Goal: Task Accomplishment & Management: Use online tool/utility

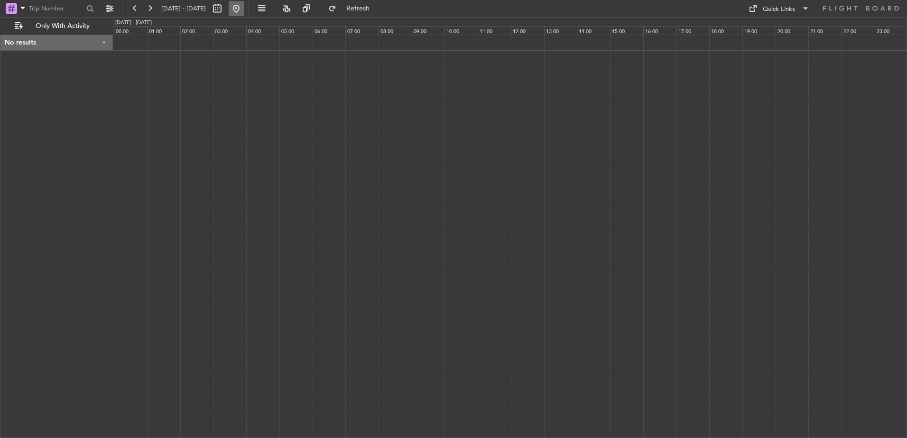
click at [244, 5] on button at bounding box center [236, 8] width 15 height 15
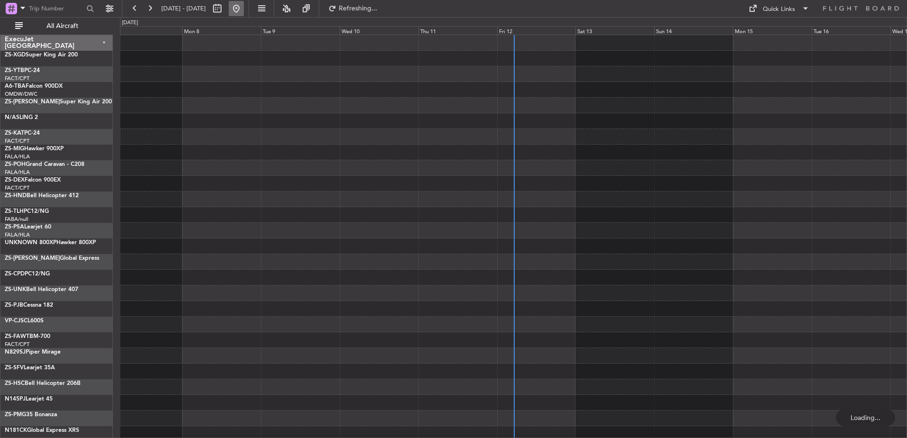
click at [244, 10] on button at bounding box center [236, 8] width 15 height 15
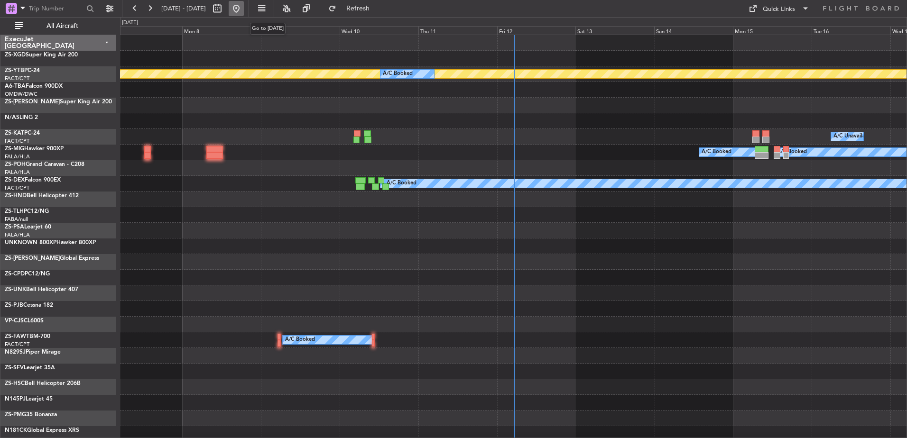
click at [244, 7] on button at bounding box center [236, 8] width 15 height 15
click at [60, 25] on span "All Aircraft" at bounding box center [62, 26] width 75 height 7
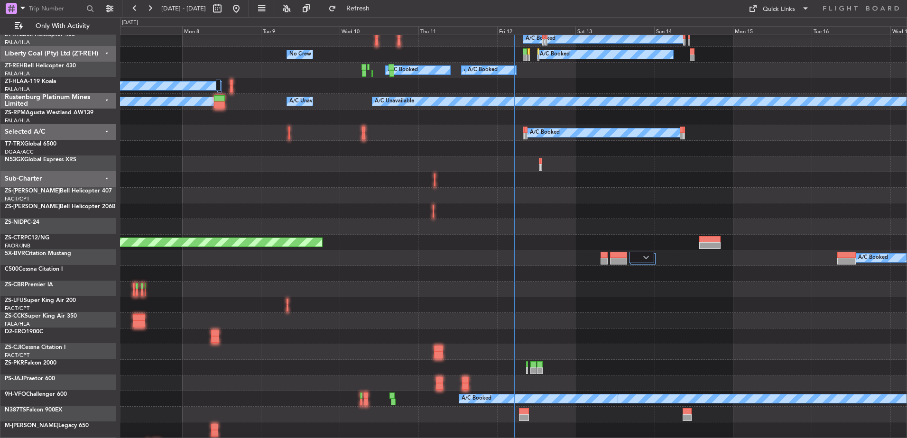
scroll to position [380, 0]
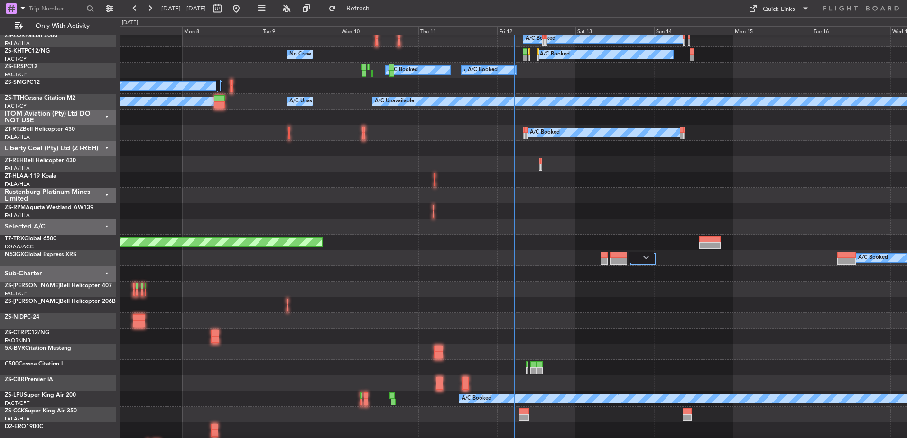
click at [105, 116] on div "ITOM Aviation (Pty) Ltd DO NOT USE" at bounding box center [58, 118] width 116 height 16
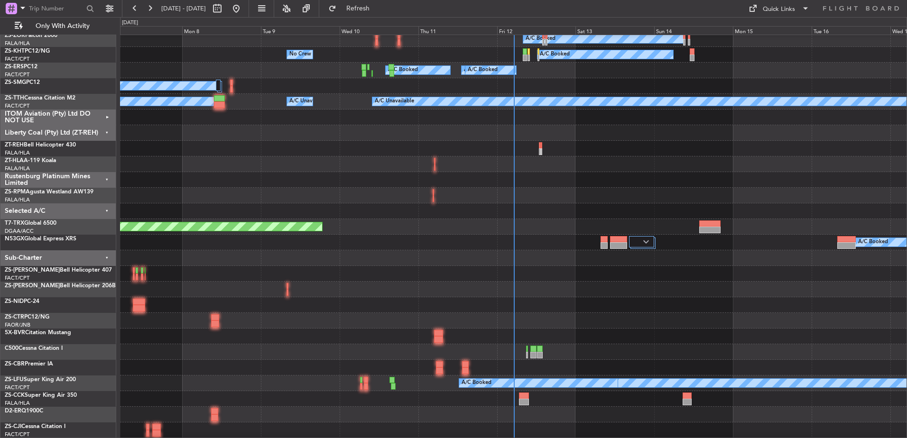
click at [102, 133] on div "Liberty Coal (Pty) Ltd (ZT-REH)" at bounding box center [58, 133] width 116 height 16
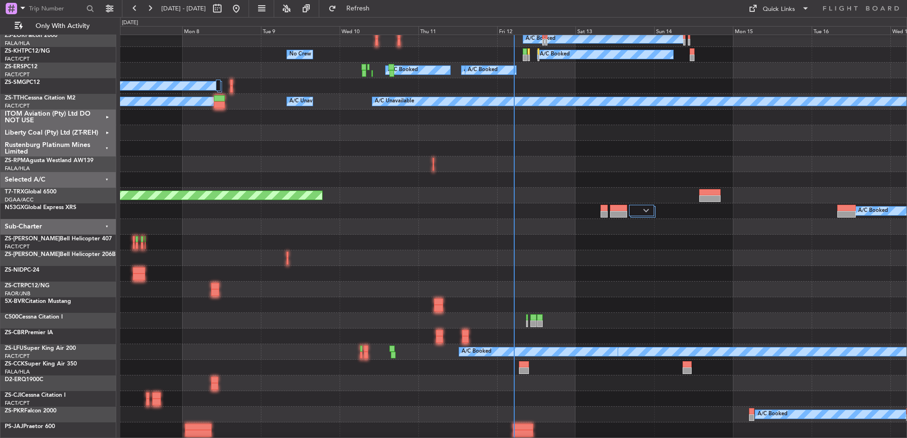
click at [104, 149] on div "Rustenburg Platinum Mines Limited" at bounding box center [58, 149] width 116 height 16
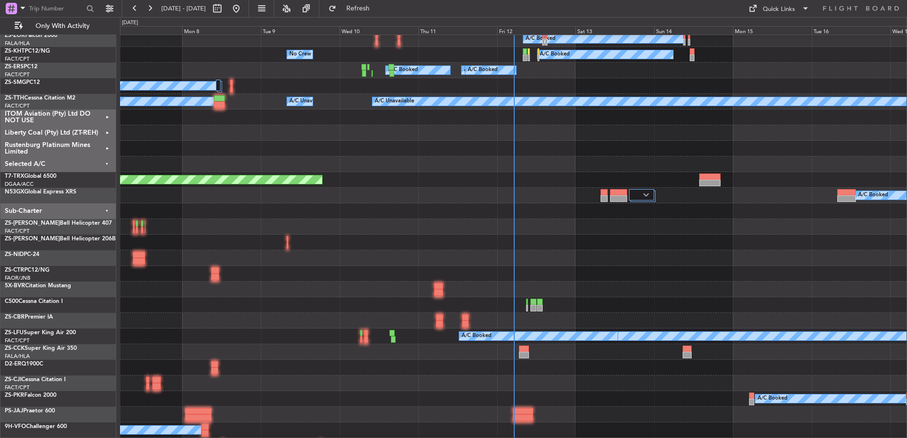
click at [105, 164] on div "Selected A/C" at bounding box center [58, 165] width 116 height 16
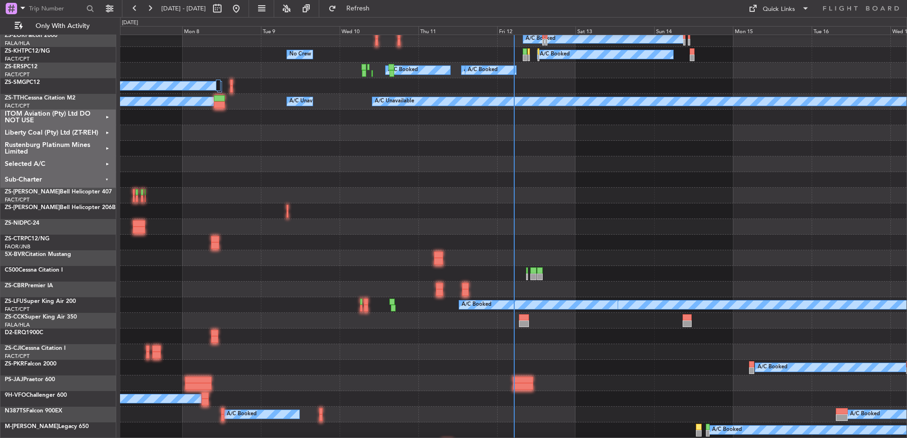
click at [101, 179] on div "Sub-Charter" at bounding box center [58, 180] width 116 height 16
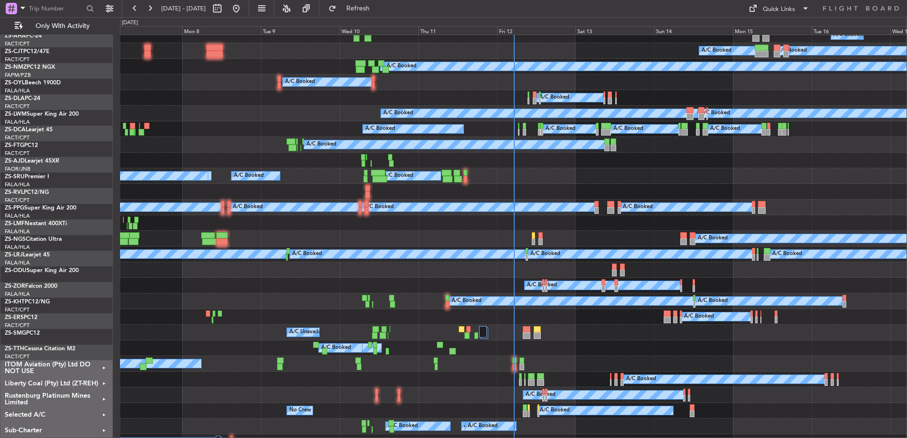
scroll to position [0, 0]
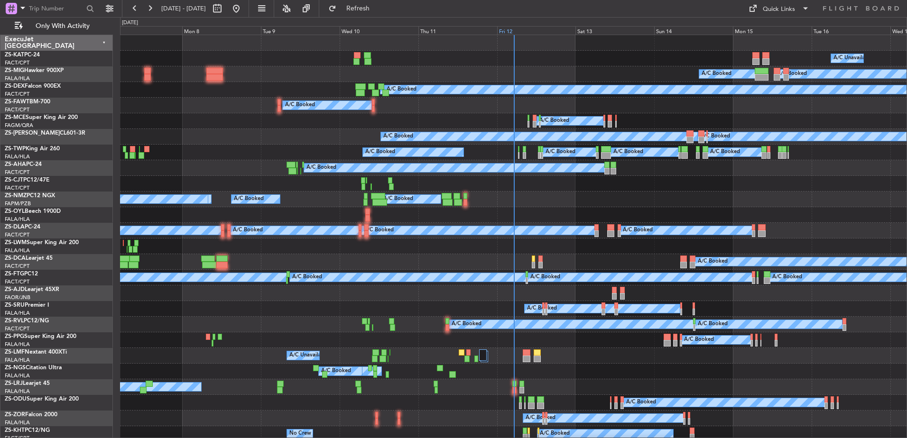
click at [507, 29] on div "Fri 12" at bounding box center [536, 30] width 79 height 9
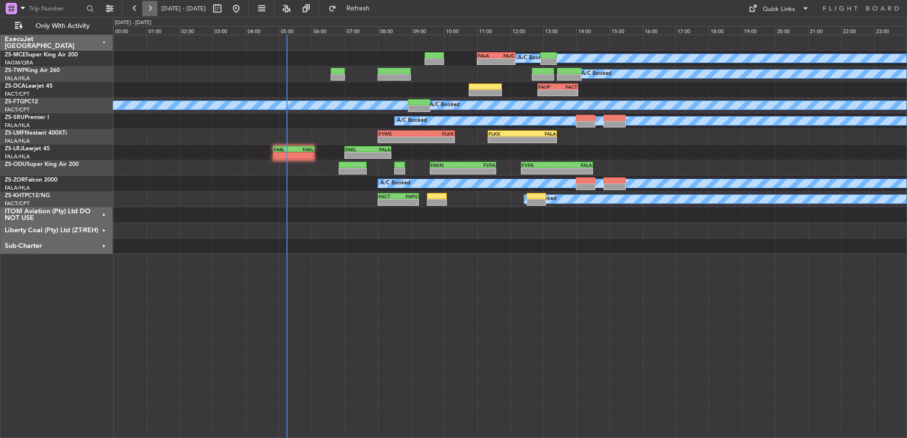
click at [152, 9] on button at bounding box center [149, 8] width 15 height 15
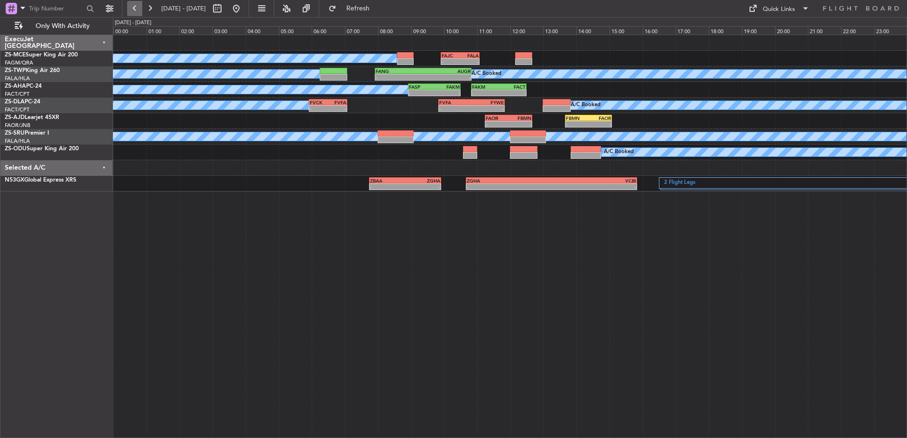
click at [136, 8] on button at bounding box center [134, 8] width 15 height 15
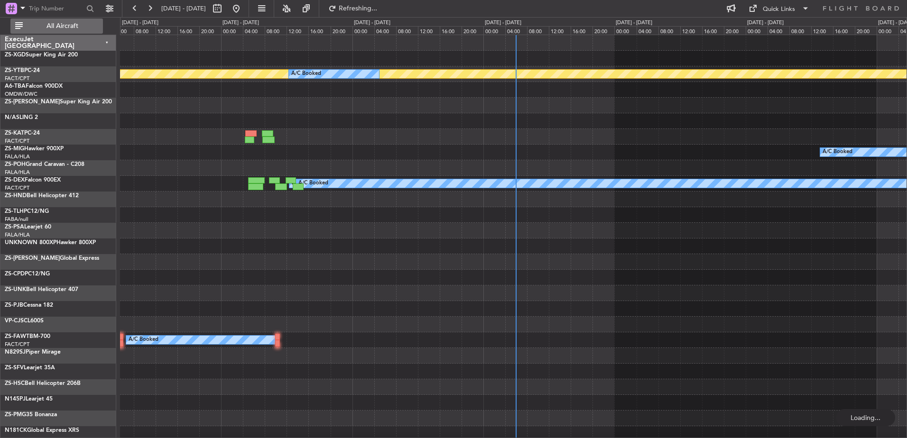
click at [64, 25] on span "All Aircraft" at bounding box center [62, 26] width 75 height 7
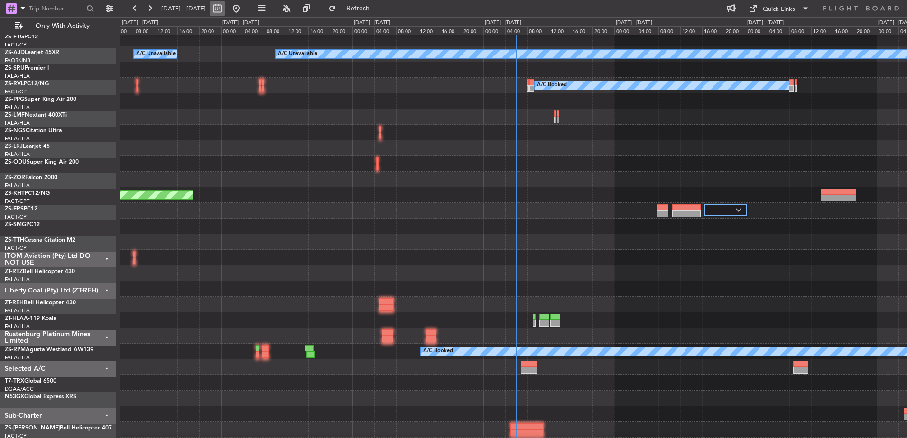
scroll to position [427, 0]
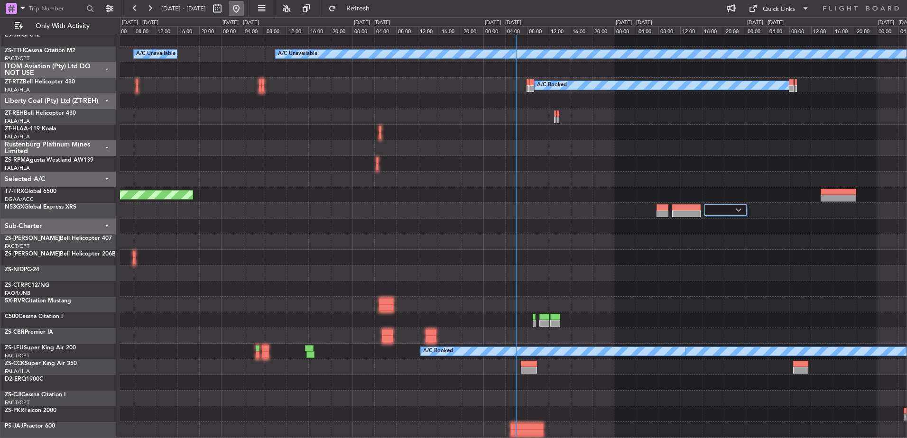
click at [244, 9] on button at bounding box center [236, 8] width 15 height 15
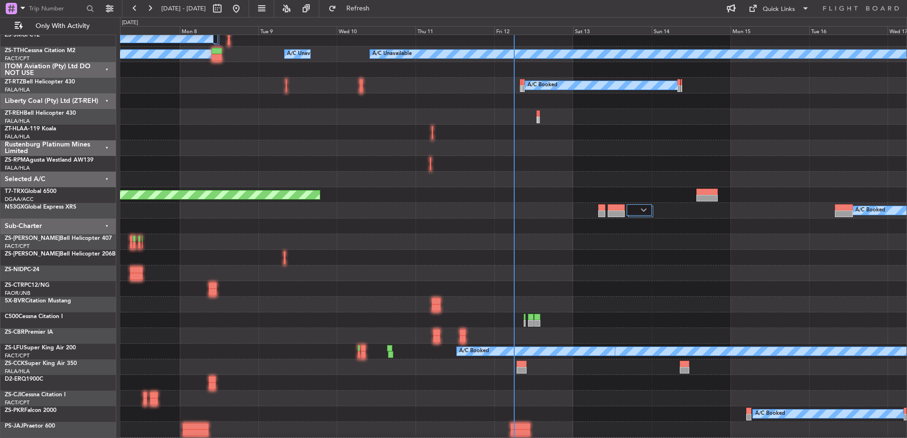
click at [105, 69] on div "ITOM Aviation (Pty) Ltd DO NOT USE" at bounding box center [58, 70] width 116 height 16
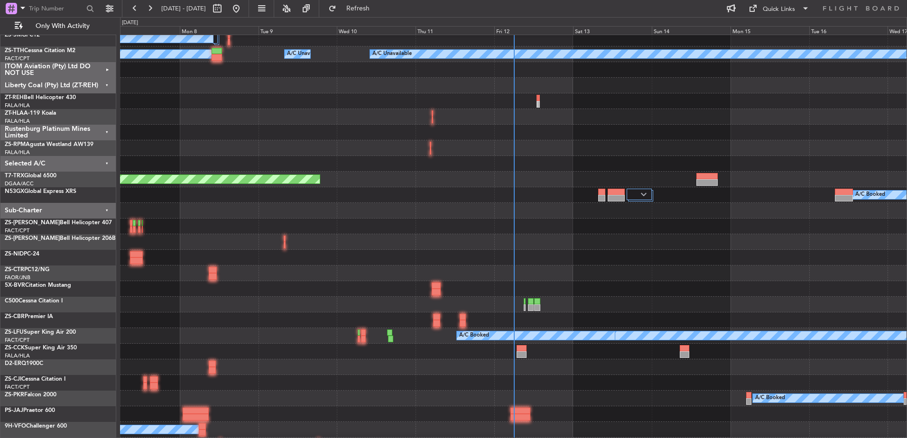
click at [107, 83] on div "Liberty Coal (Pty) Ltd (ZT-REH)" at bounding box center [58, 86] width 116 height 16
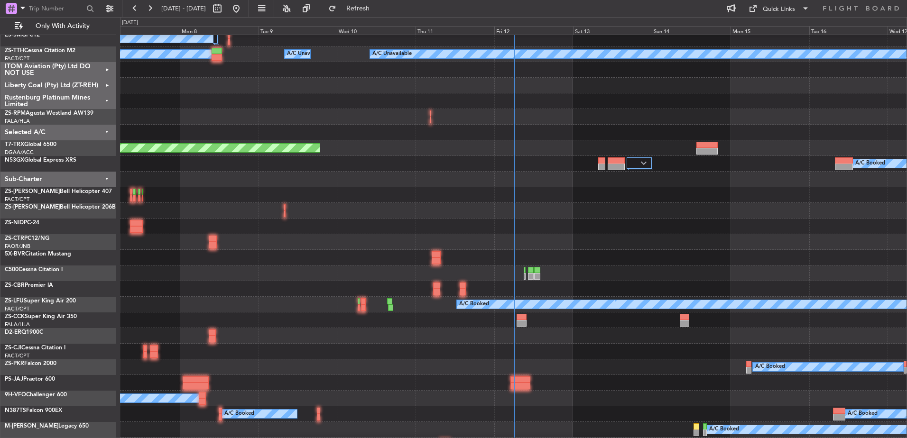
click at [106, 98] on div "Rustenburg Platinum Mines Limited" at bounding box center [58, 101] width 116 height 16
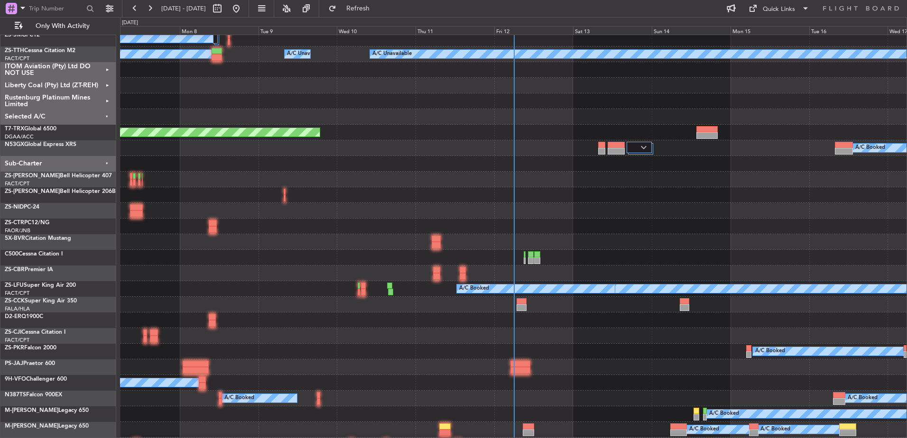
click at [105, 114] on div "Selected A/C" at bounding box center [58, 117] width 116 height 16
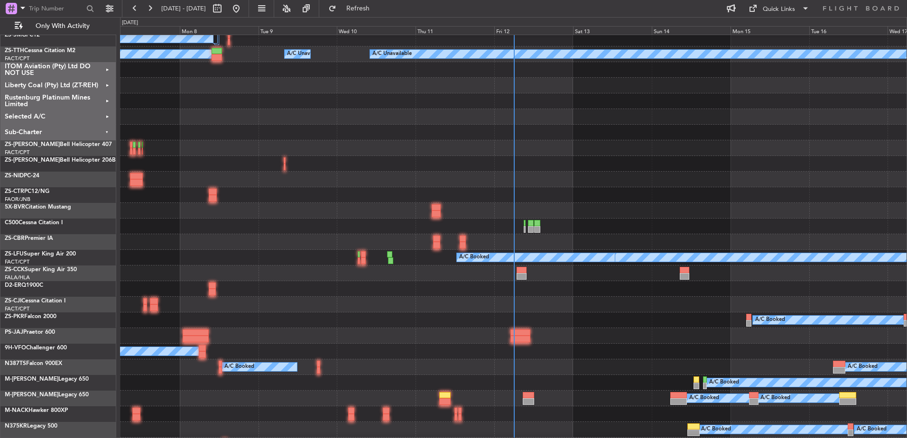
click at [106, 132] on div "Sub-Charter" at bounding box center [58, 133] width 116 height 16
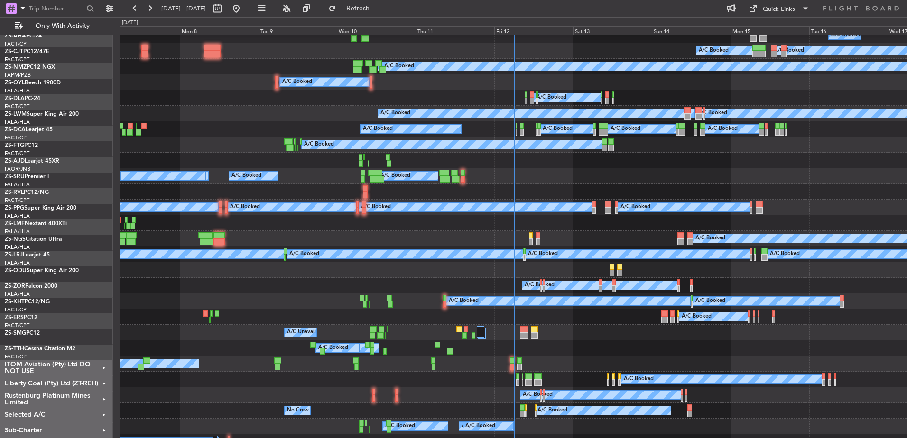
scroll to position [0, 0]
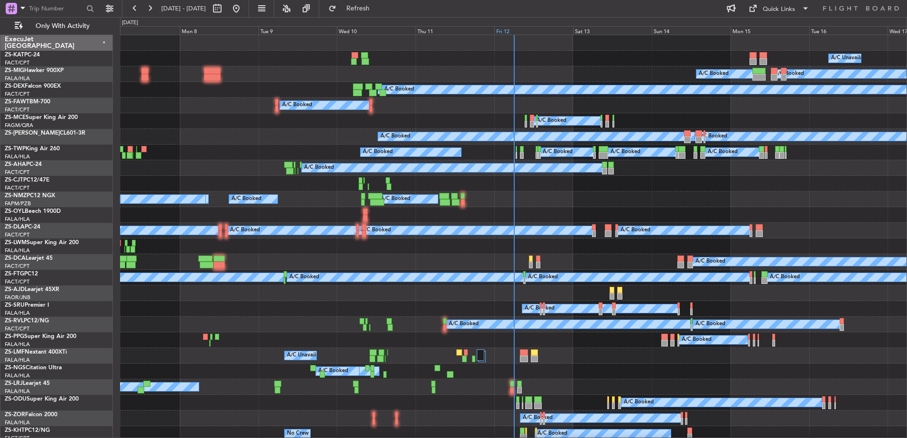
click at [515, 29] on div "Fri 12" at bounding box center [533, 30] width 79 height 9
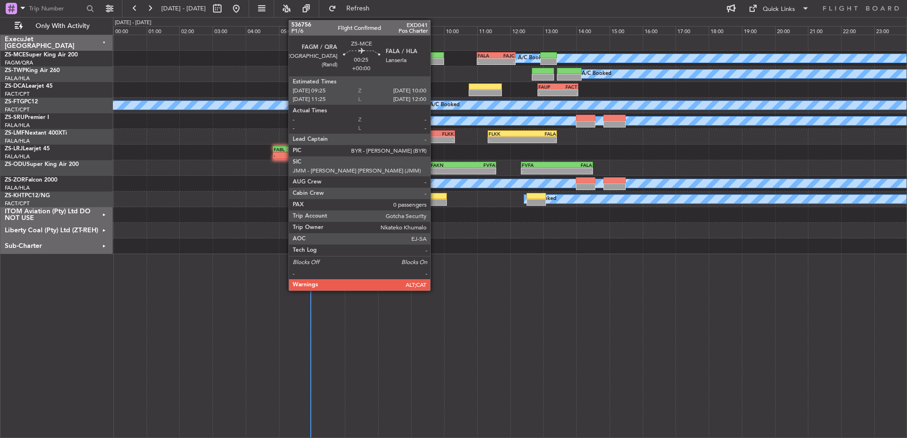
click at [435, 59] on div at bounding box center [434, 61] width 19 height 7
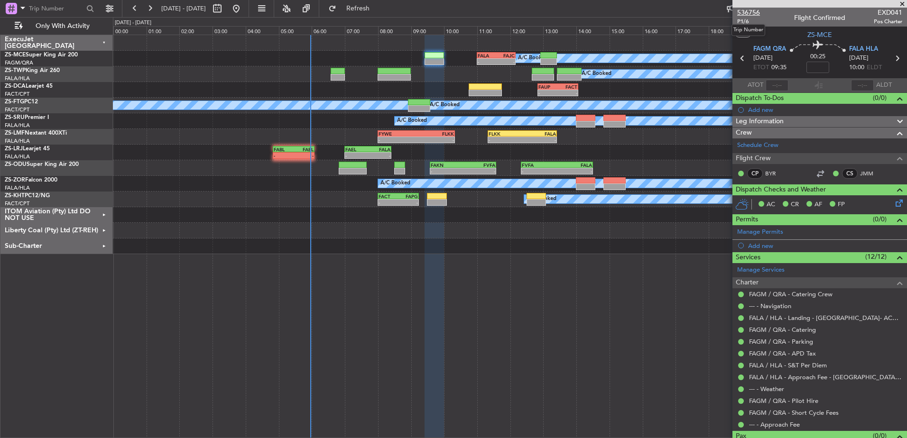
click at [746, 10] on span "536756" at bounding box center [748, 13] width 23 height 10
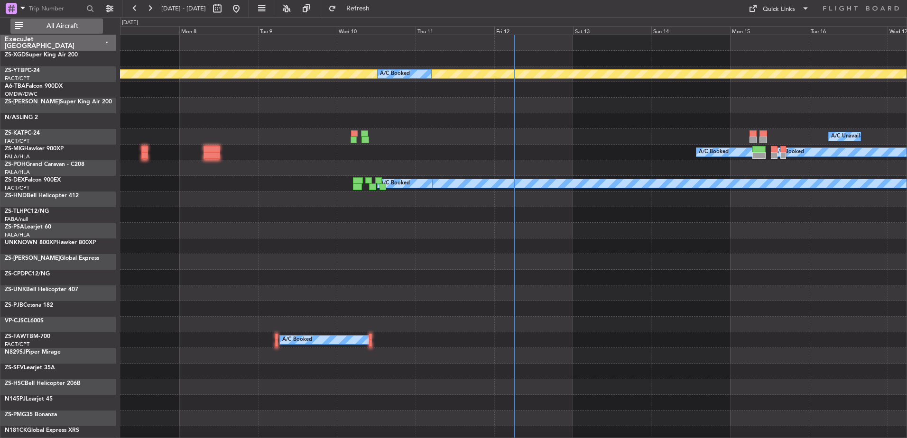
click at [78, 19] on button "All Aircraft" at bounding box center [56, 26] width 93 height 15
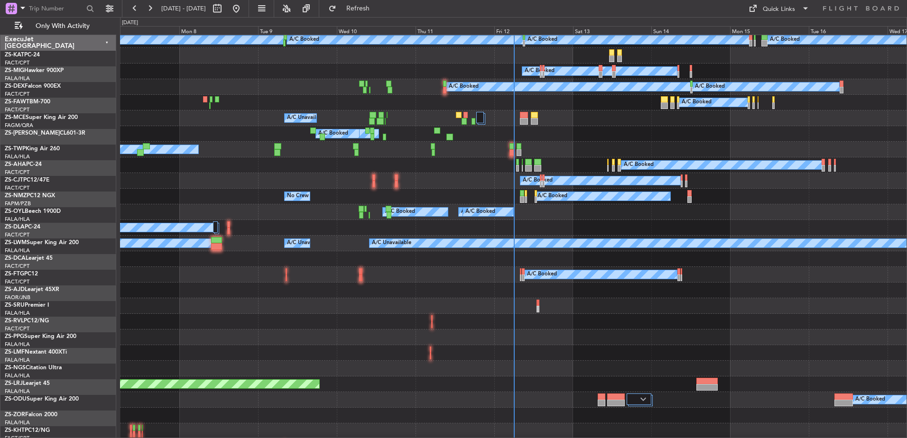
scroll to position [522, 0]
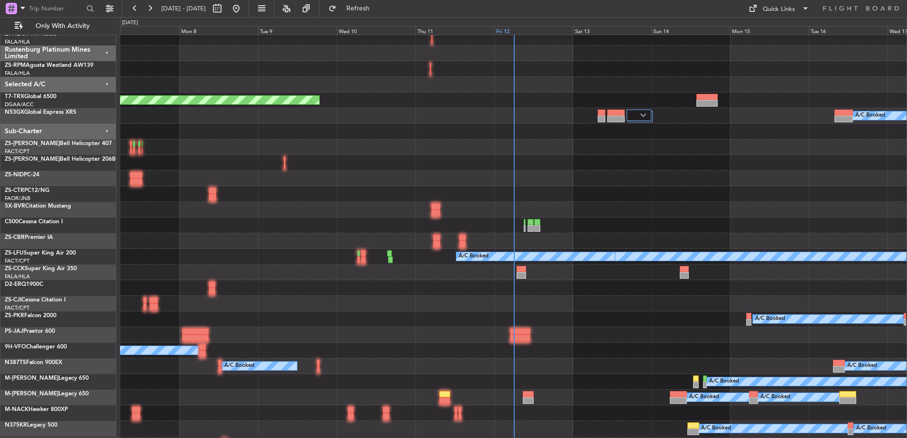
click at [507, 29] on div "Fri 12" at bounding box center [533, 30] width 79 height 9
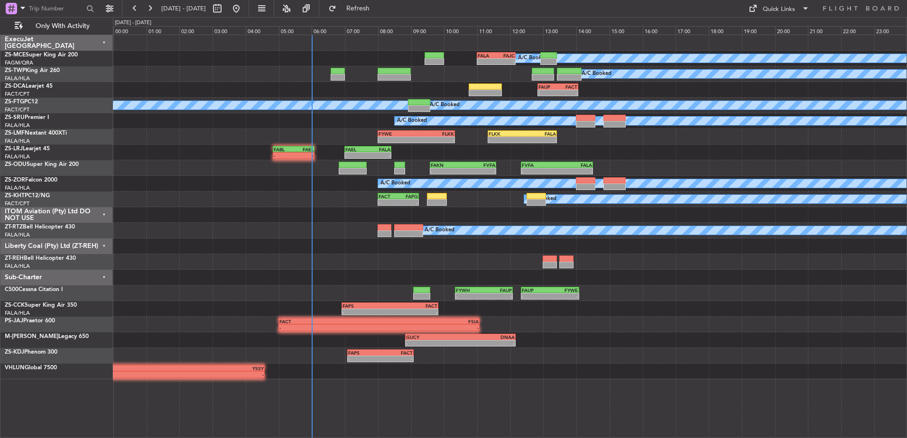
scroll to position [0, 0]
click at [103, 214] on div "ITOM Aviation (Pty) Ltd DO NOT USE" at bounding box center [56, 215] width 112 height 16
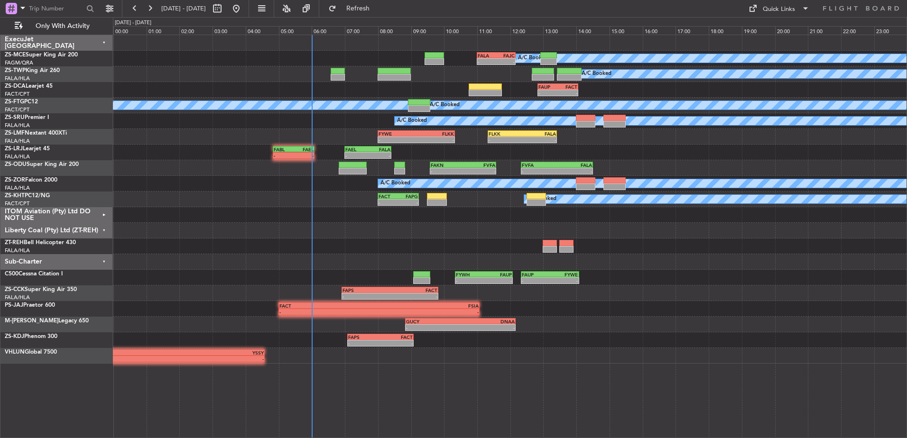
click at [105, 228] on div "Liberty Coal (Pty) Ltd (ZT-REH)" at bounding box center [56, 231] width 112 height 16
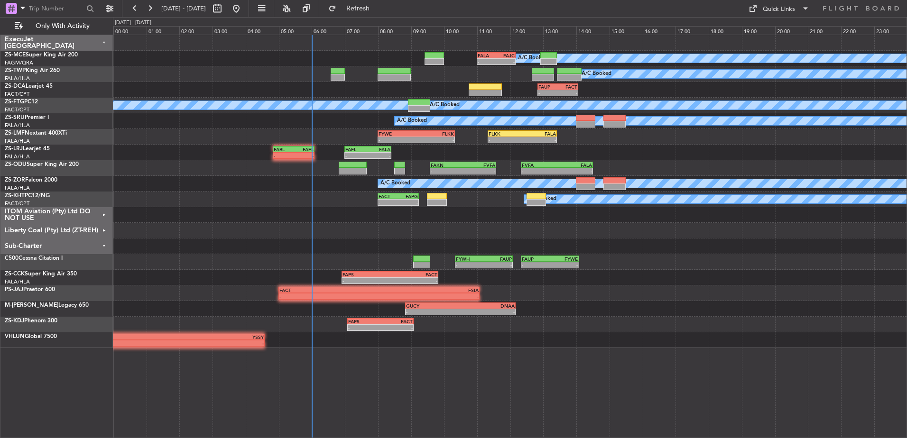
click at [104, 244] on div "Sub-Charter" at bounding box center [56, 247] width 112 height 16
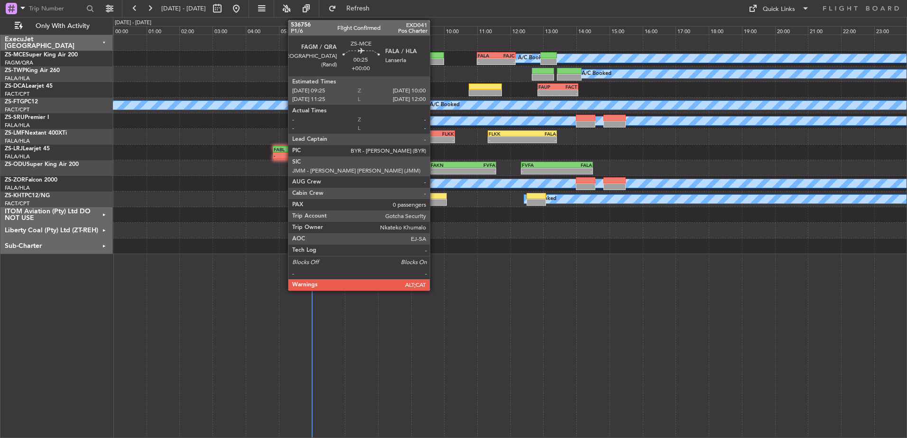
click at [434, 57] on div at bounding box center [434, 55] width 19 height 7
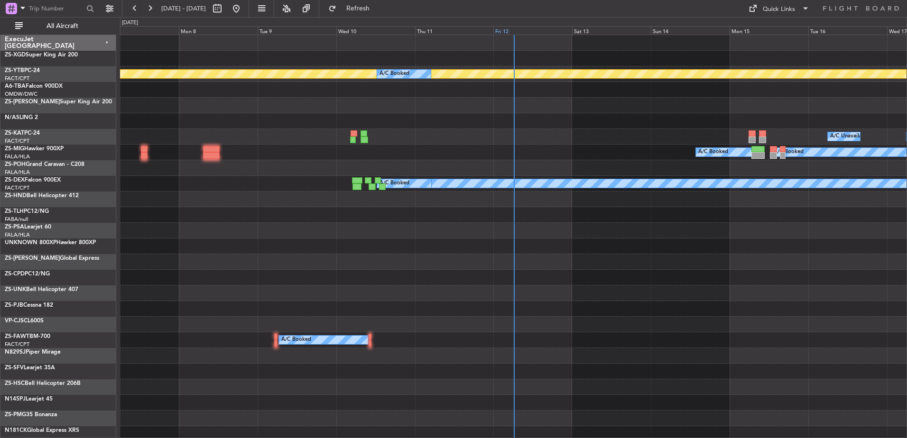
click at [509, 31] on div "Fri 12" at bounding box center [533, 30] width 79 height 9
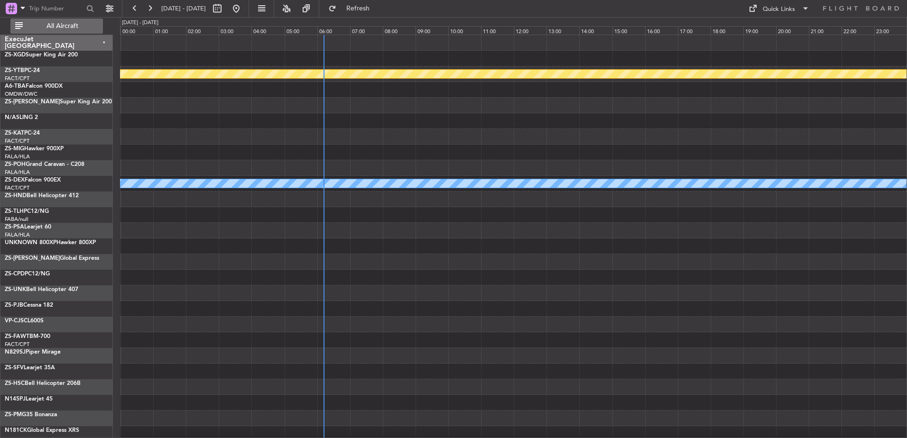
click at [79, 23] on span "All Aircraft" at bounding box center [62, 26] width 75 height 7
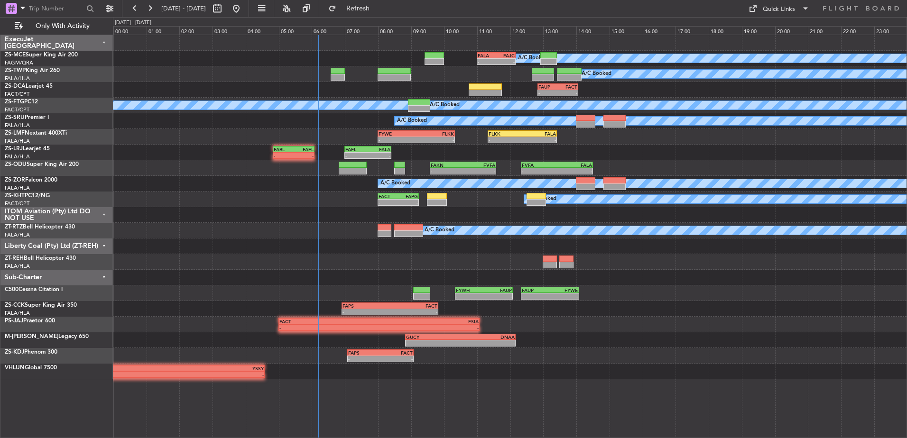
click at [103, 211] on div "ITOM Aviation (Pty) Ltd DO NOT USE" at bounding box center [56, 215] width 112 height 16
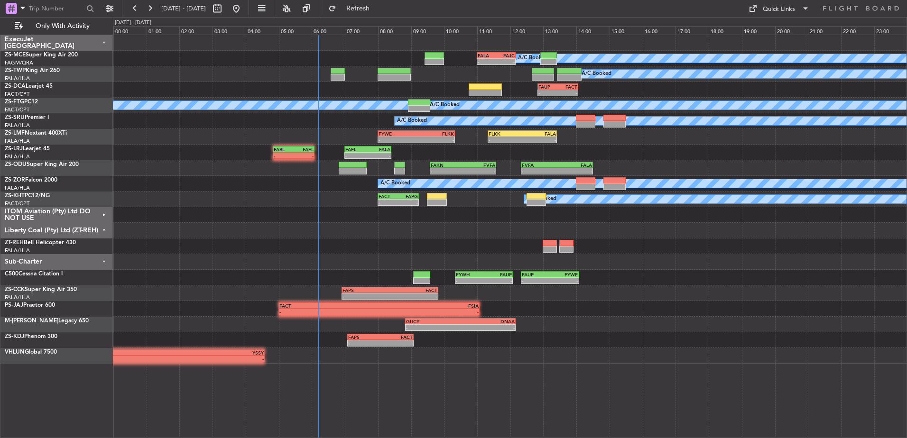
click at [103, 231] on div "Liberty Coal (Pty) Ltd (ZT-REH)" at bounding box center [56, 231] width 112 height 16
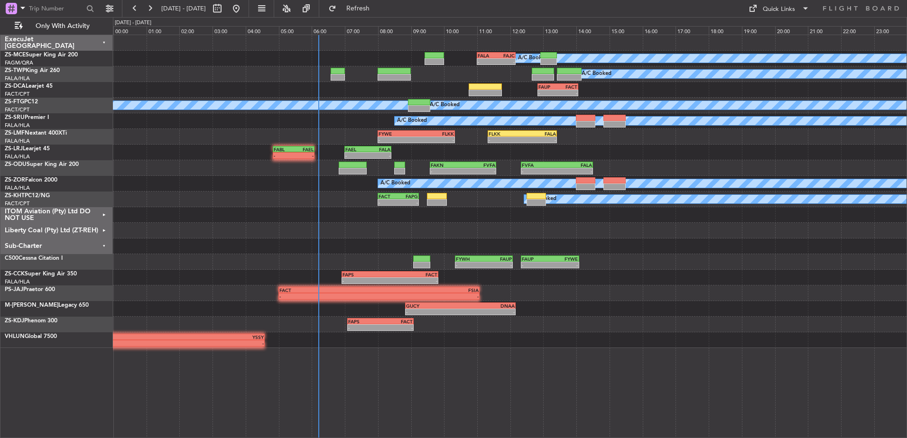
click at [105, 243] on div "Sub-Charter" at bounding box center [56, 247] width 112 height 16
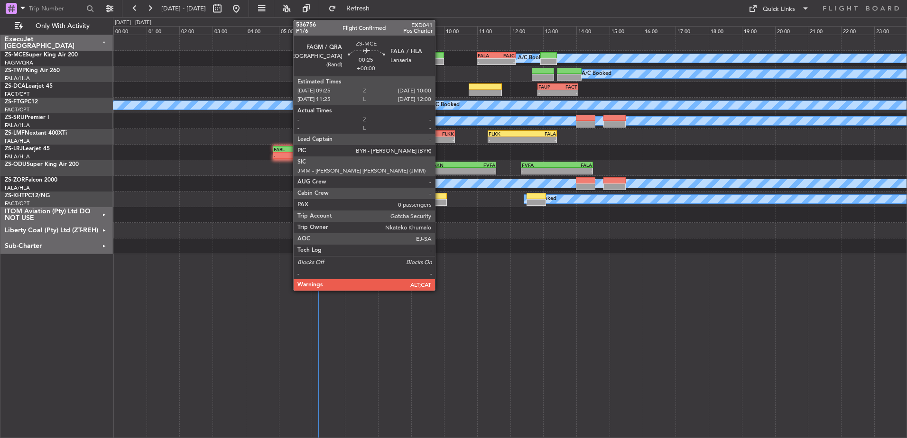
click at [439, 59] on div at bounding box center [434, 61] width 19 height 7
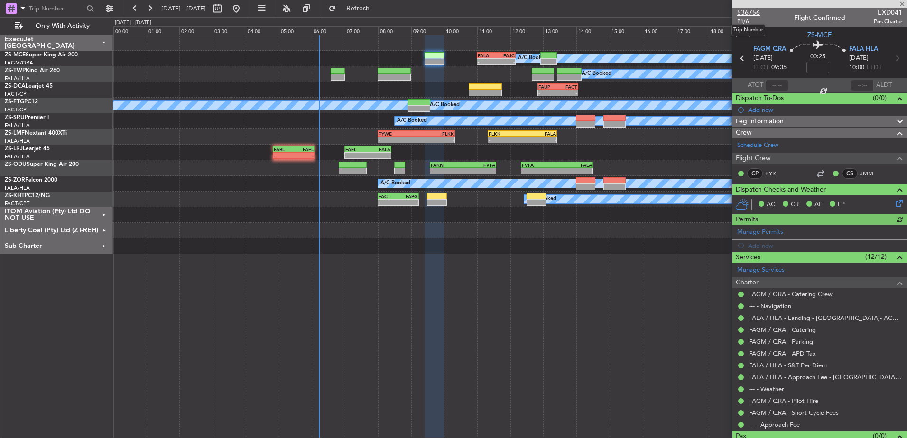
click at [748, 10] on span "536756" at bounding box center [748, 13] width 23 height 10
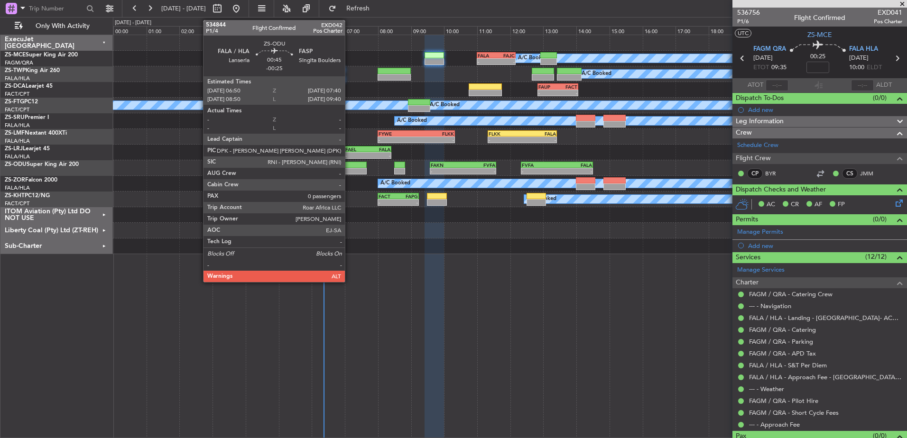
click at [349, 167] on div at bounding box center [353, 165] width 28 height 7
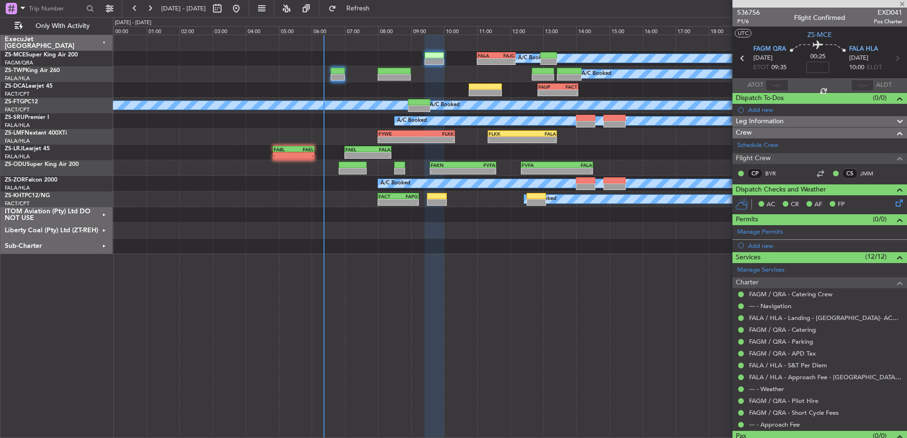
type input "-00:25"
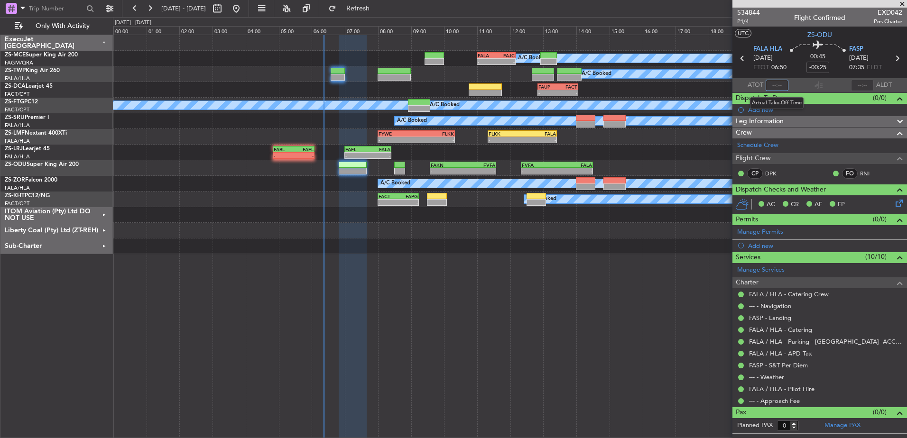
click at [782, 87] on input "text" at bounding box center [777, 85] width 23 height 11
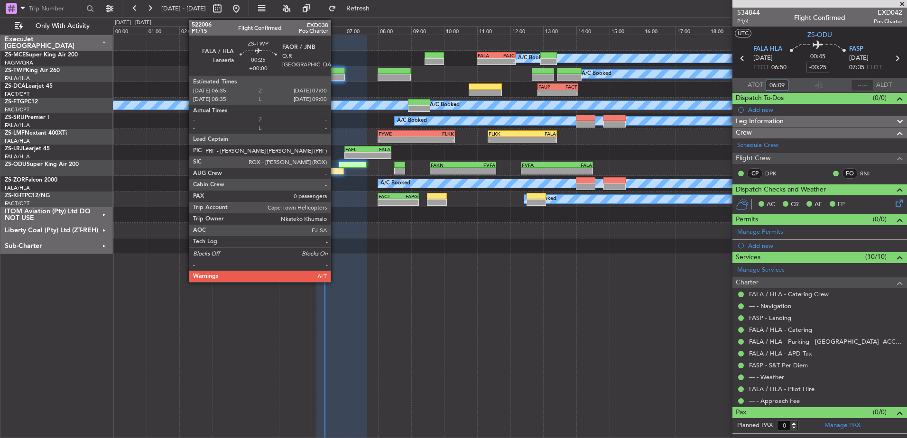
click at [335, 73] on div at bounding box center [338, 71] width 14 height 7
type input "06:09"
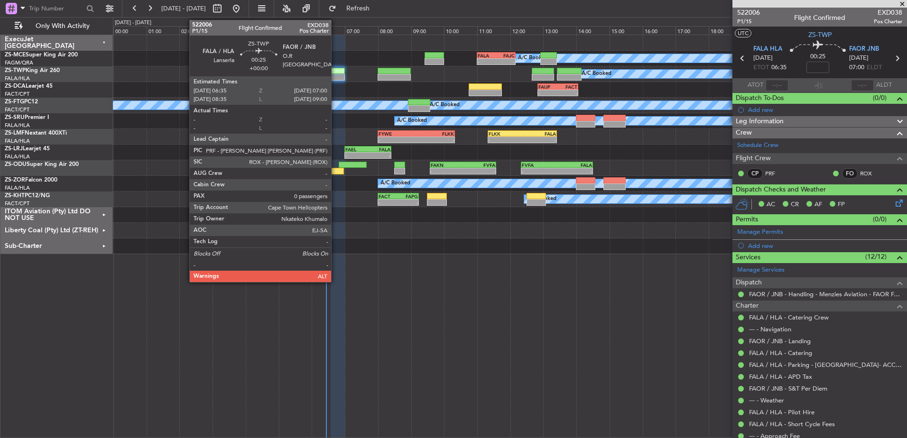
click at [335, 73] on div at bounding box center [338, 71] width 14 height 7
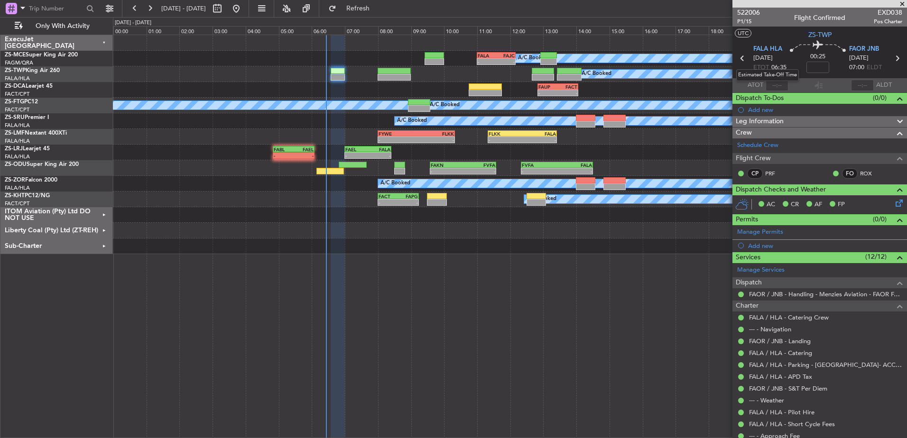
click at [778, 84] on mat-tooltip-component "Estimated Take-Off Time" at bounding box center [768, 75] width 76 height 25
click at [780, 84] on mat-tooltip-component "Estimated Take-Off Time" at bounding box center [768, 75] width 76 height 25
drag, startPoint x: 780, startPoint y: 84, endPoint x: 766, endPoint y: 84, distance: 13.8
click at [766, 84] on input "text" at bounding box center [777, 85] width 23 height 11
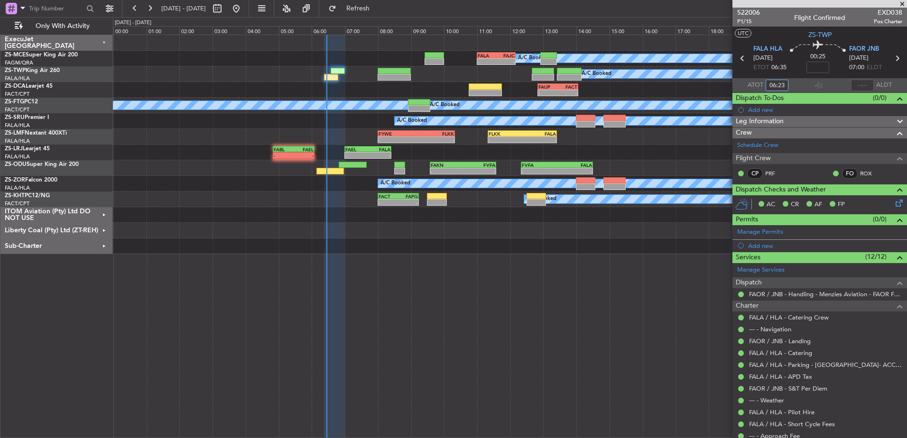
type input "06:23"
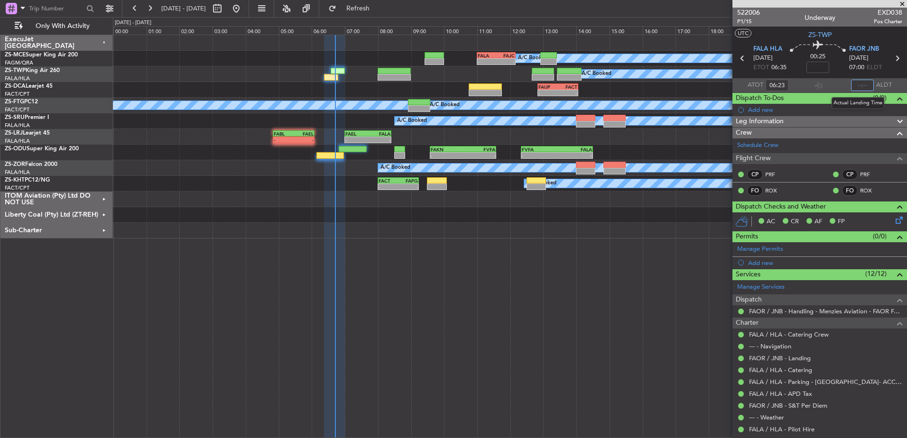
click at [859, 85] on input "text" at bounding box center [862, 85] width 23 height 11
type input "06:42"
click at [902, 1] on span at bounding box center [902, 4] width 9 height 9
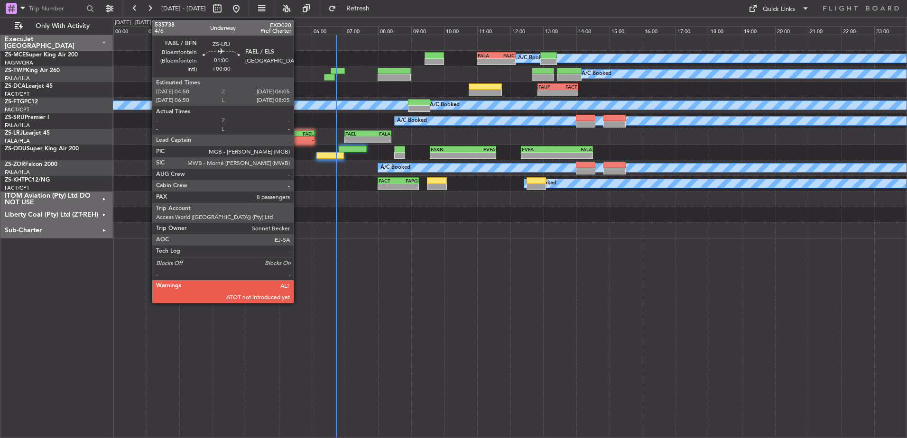
click at [298, 134] on div "FAEL" at bounding box center [304, 134] width 20 height 6
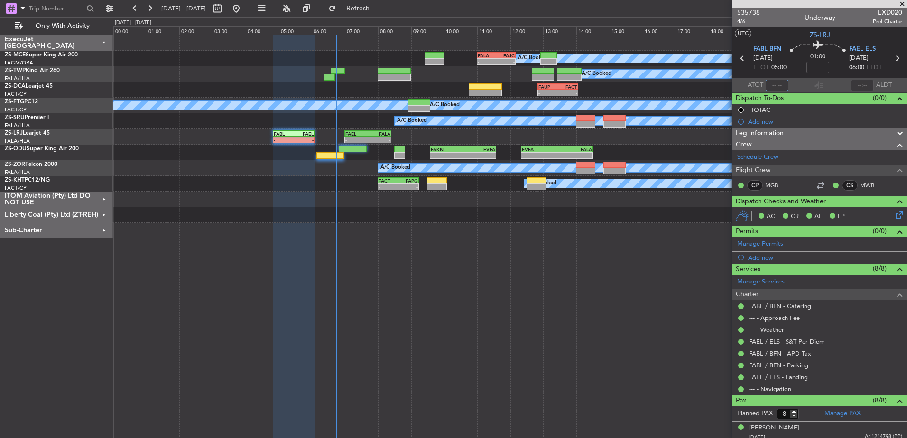
click at [773, 84] on input "text" at bounding box center [777, 85] width 23 height 11
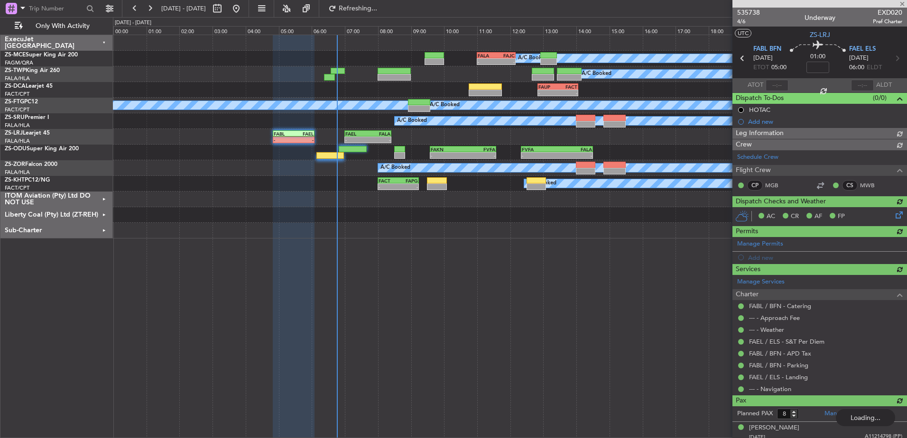
click at [773, 85] on mat-tooltip-component "Estimated Take-Off Time" at bounding box center [778, 84] width 76 height 25
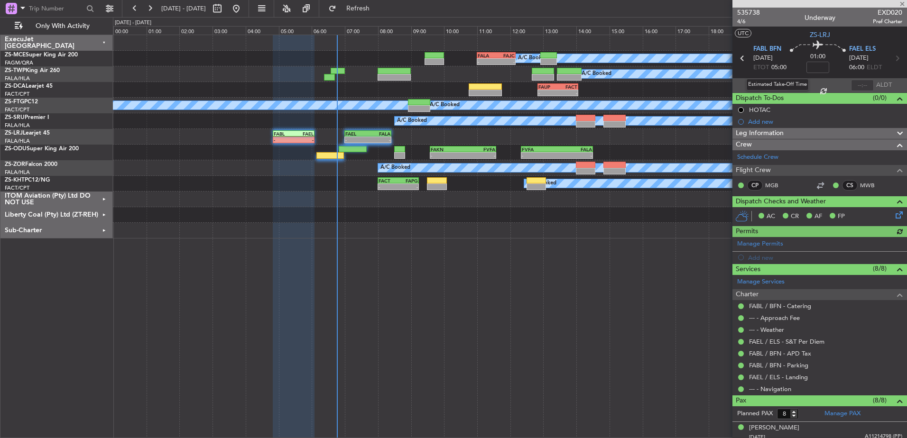
type input "05:19"
type input "06:03"
click at [783, 85] on input "05:19" at bounding box center [777, 85] width 23 height 11
click at [902, 2] on span at bounding box center [902, 4] width 9 height 9
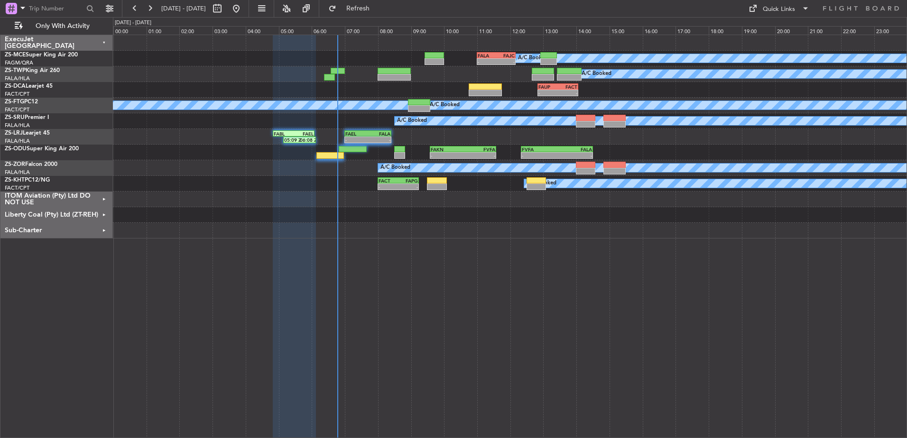
type input "0"
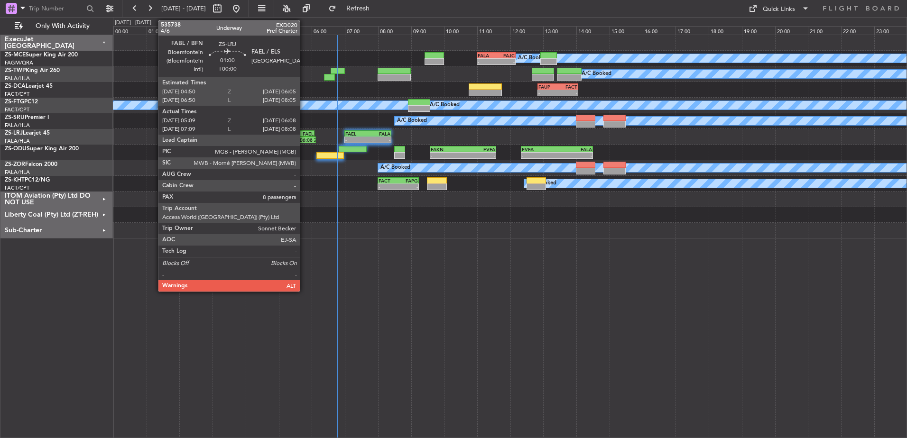
click at [304, 137] on div "05:09 Z 06:08 Z" at bounding box center [299, 140] width 33 height 7
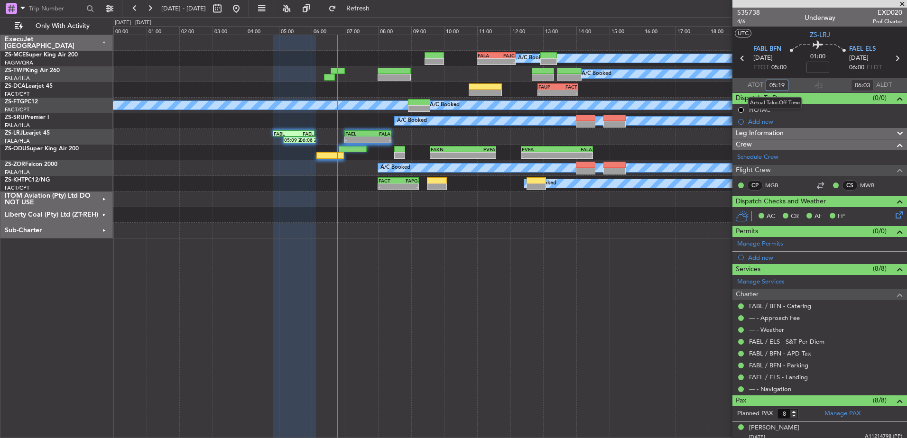
click at [782, 85] on input "05:19" at bounding box center [777, 85] width 23 height 11
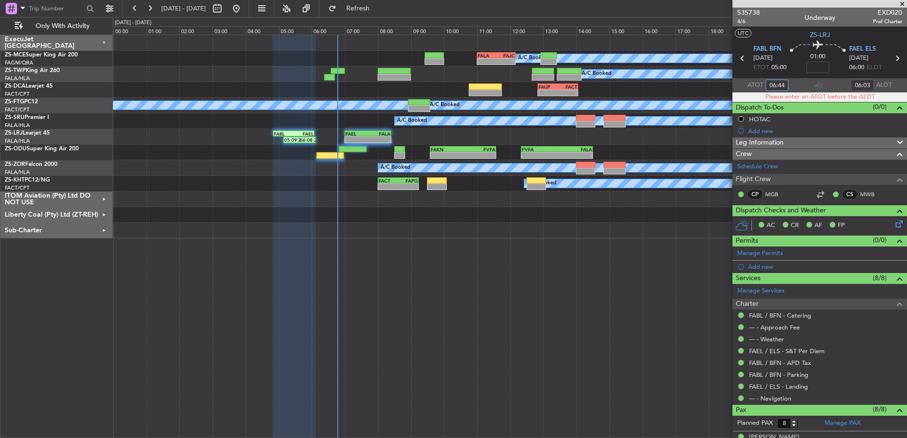
type input "06:44"
click at [904, 1] on span at bounding box center [902, 4] width 9 height 9
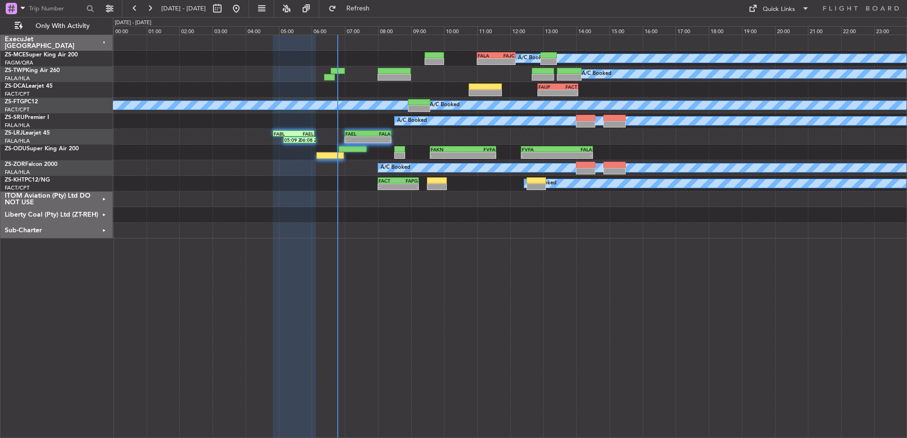
type input "0"
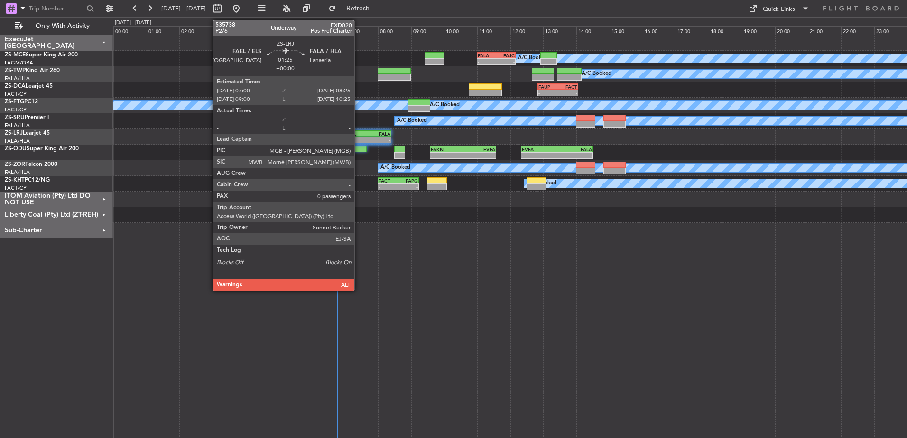
click at [359, 138] on div "-" at bounding box center [356, 140] width 23 height 6
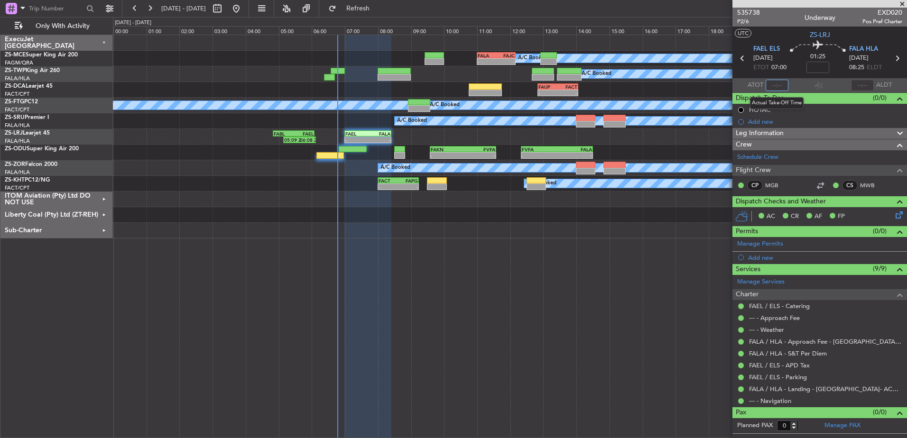
click at [781, 84] on input "text" at bounding box center [777, 85] width 23 height 11
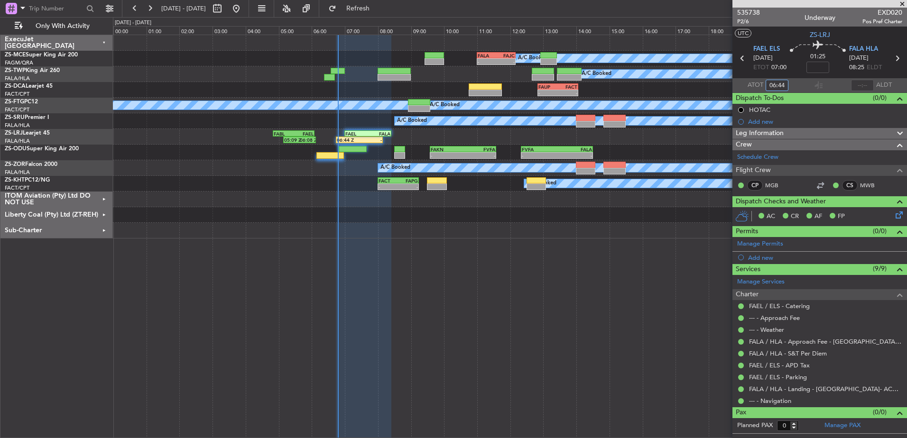
type input "06:44"
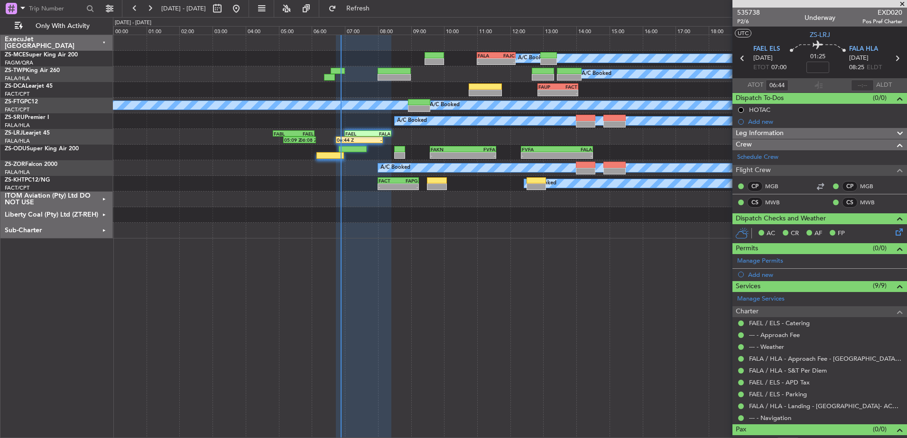
click at [903, 2] on span at bounding box center [902, 4] width 9 height 9
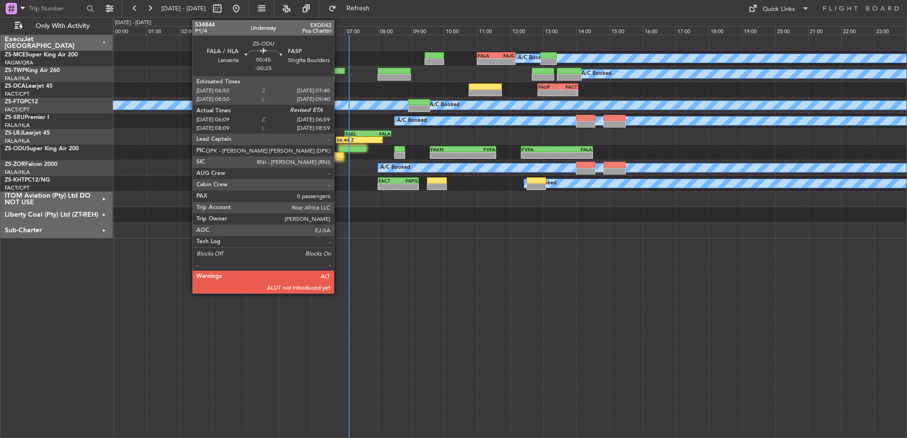
click at [338, 156] on div at bounding box center [331, 155] width 28 height 7
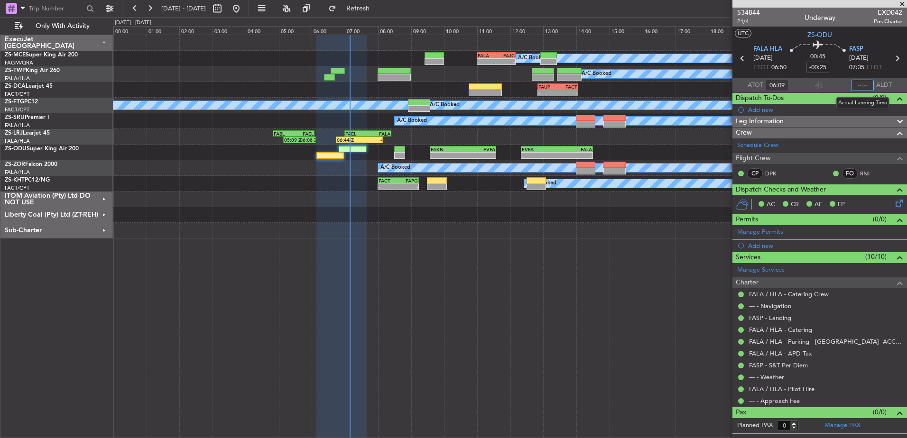
click at [866, 85] on input "text" at bounding box center [862, 85] width 23 height 11
type input "07:10"
type input "06:09"
type input "07:10"
